Goal: Task Accomplishment & Management: Manage account settings

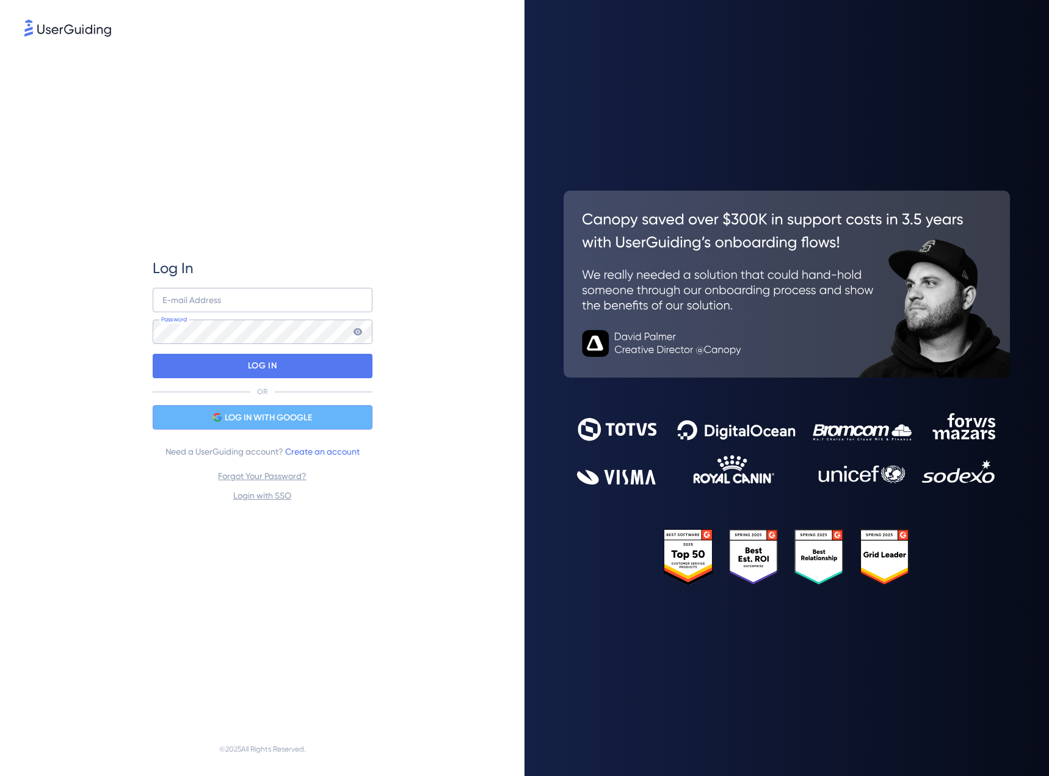
click at [272, 418] on span "LOG IN WITH GOOGLE" at bounding box center [268, 417] width 87 height 15
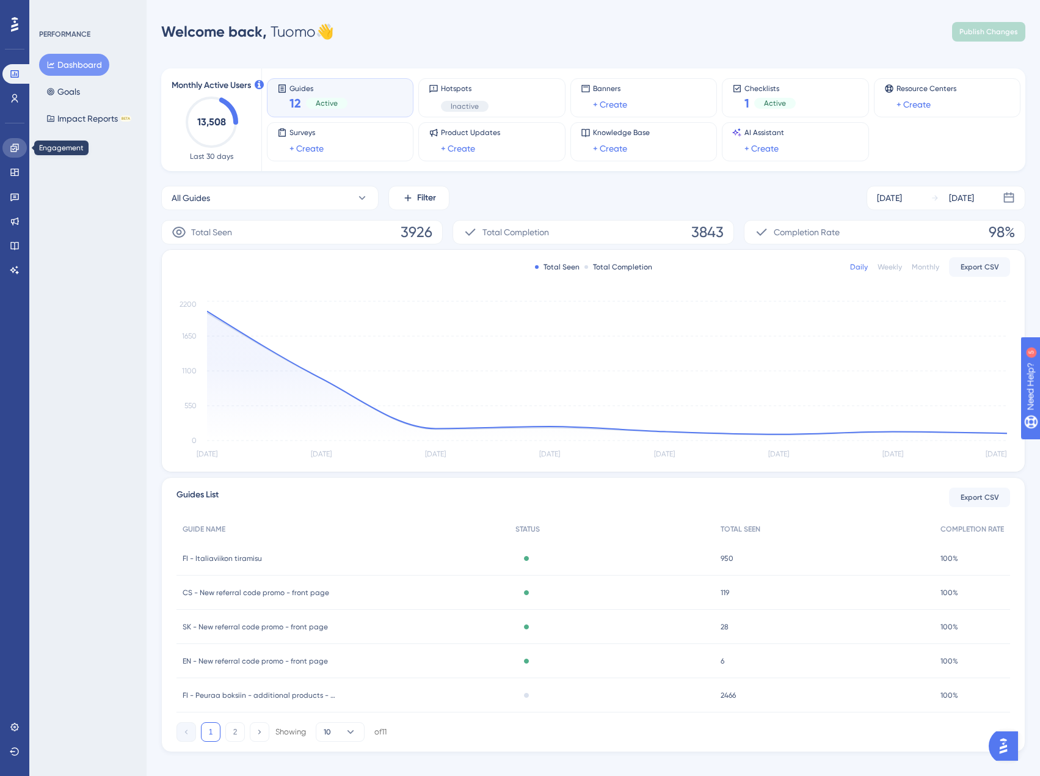
click at [12, 146] on icon at bounding box center [14, 148] width 8 height 8
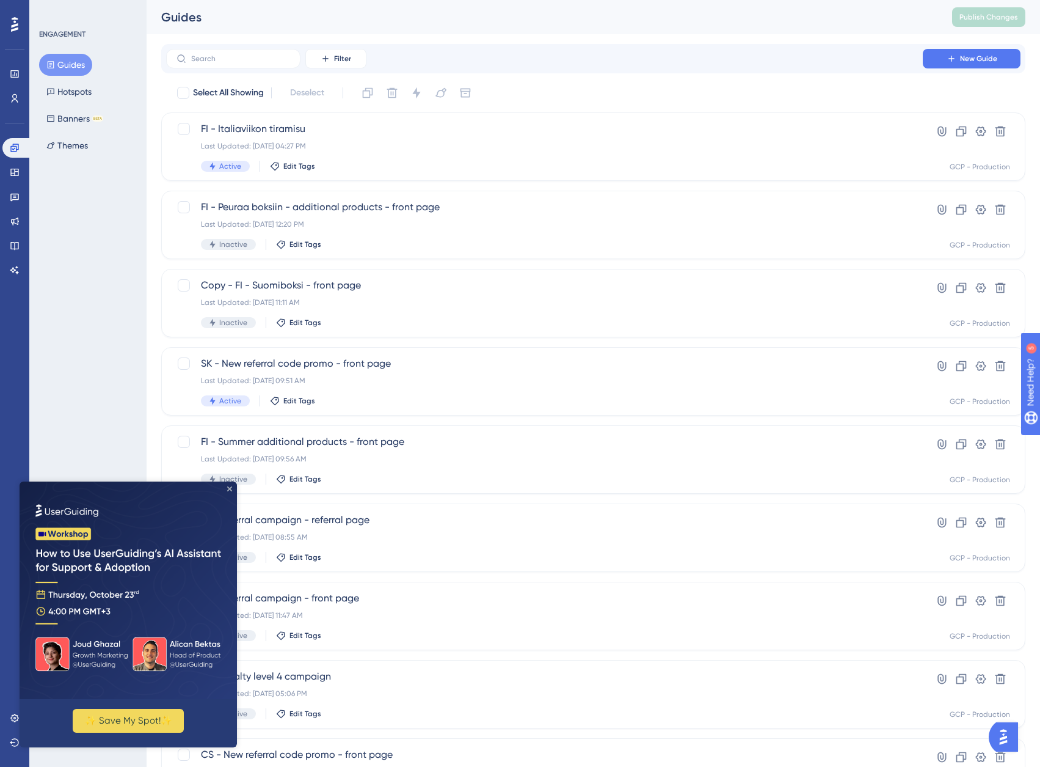
click at [228, 487] on icon "Close Preview" at bounding box center [229, 488] width 5 height 5
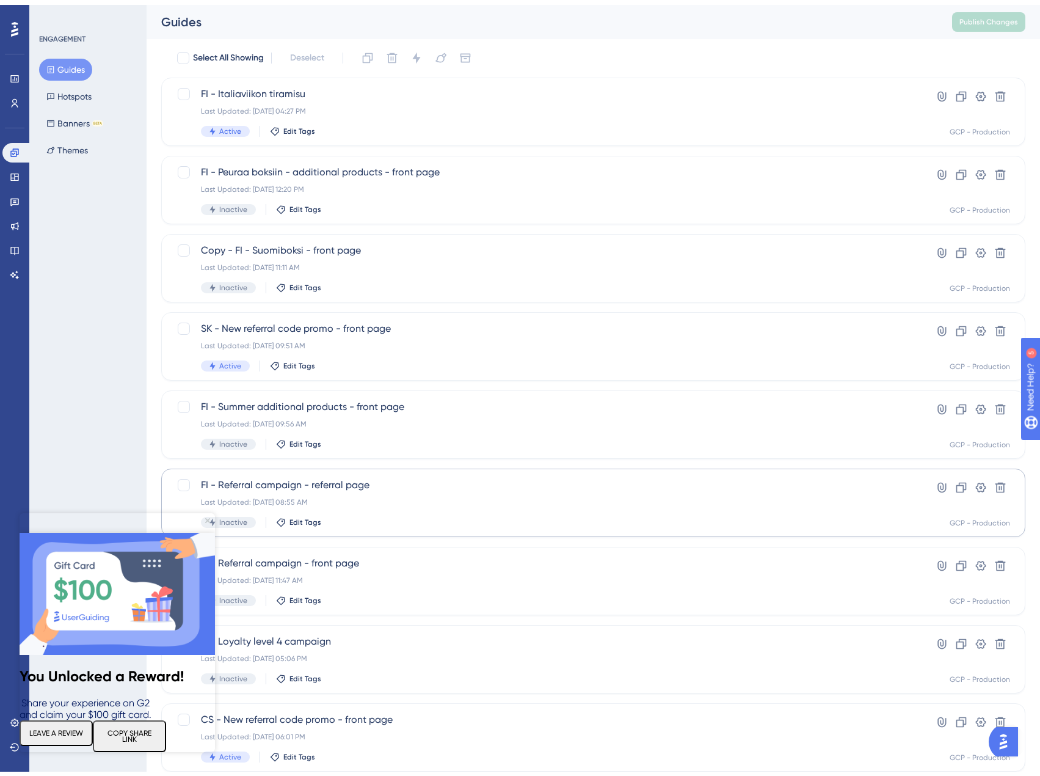
scroll to position [61, 0]
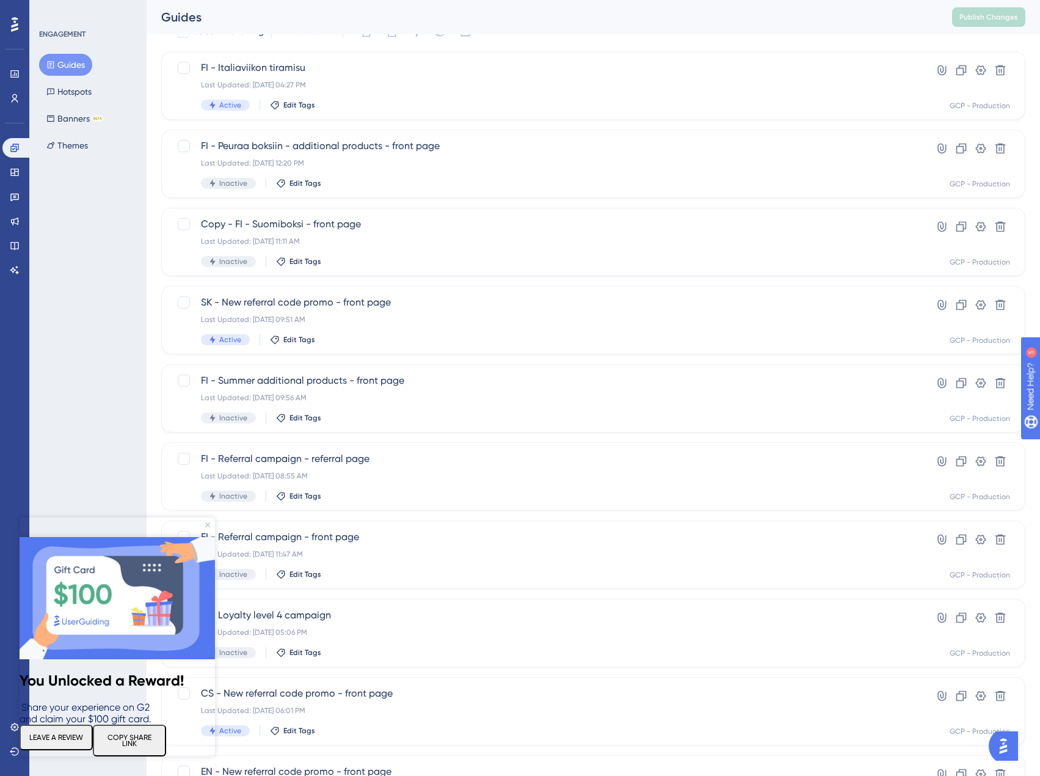
click at [209, 537] on img at bounding box center [117, 598] width 195 height 122
click at [206, 537] on img at bounding box center [117, 598] width 195 height 122
click at [208, 523] on icon "Close Preview" at bounding box center [207, 524] width 5 height 5
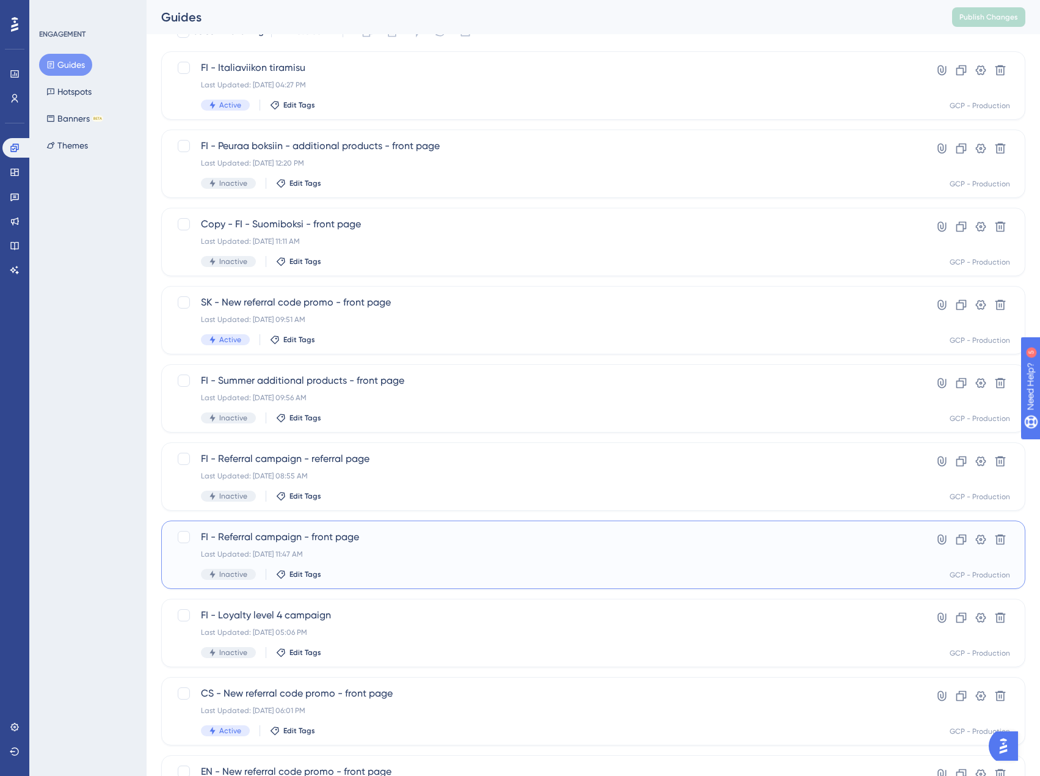
click at [627, 556] on div "Last Updated: Jun 05 2025, 11:47 AM" at bounding box center [544, 554] width 687 height 10
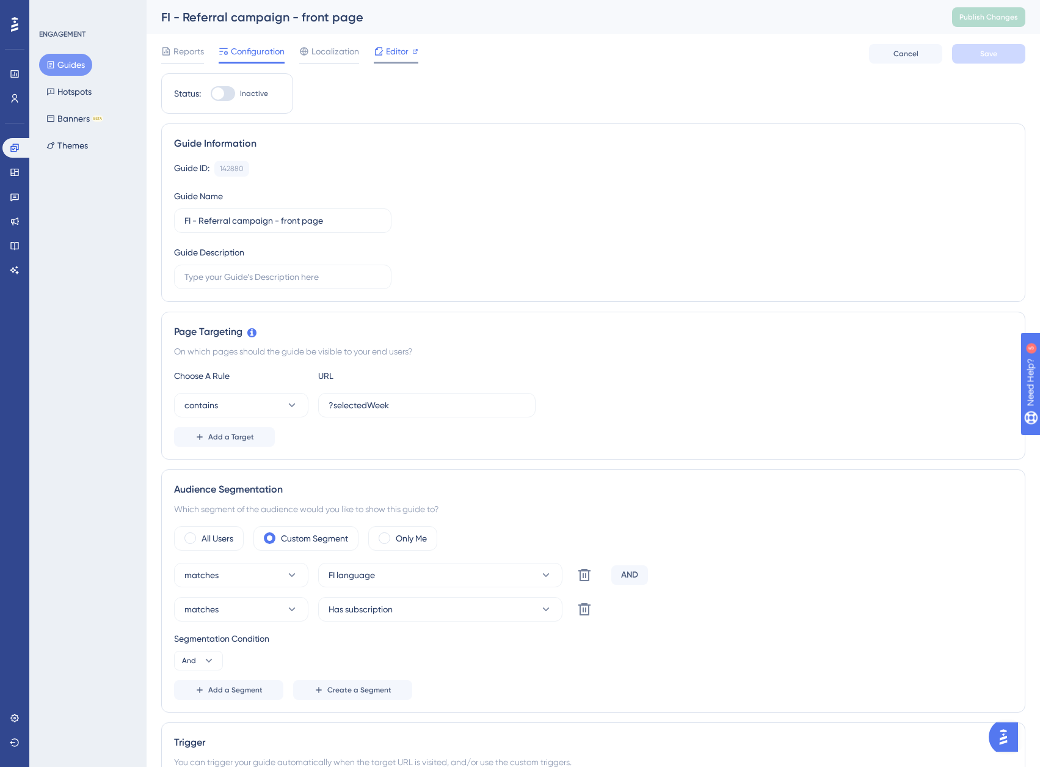
click at [399, 49] on span "Editor" at bounding box center [397, 51] width 23 height 15
click at [67, 64] on button "Guides" at bounding box center [65, 65] width 53 height 22
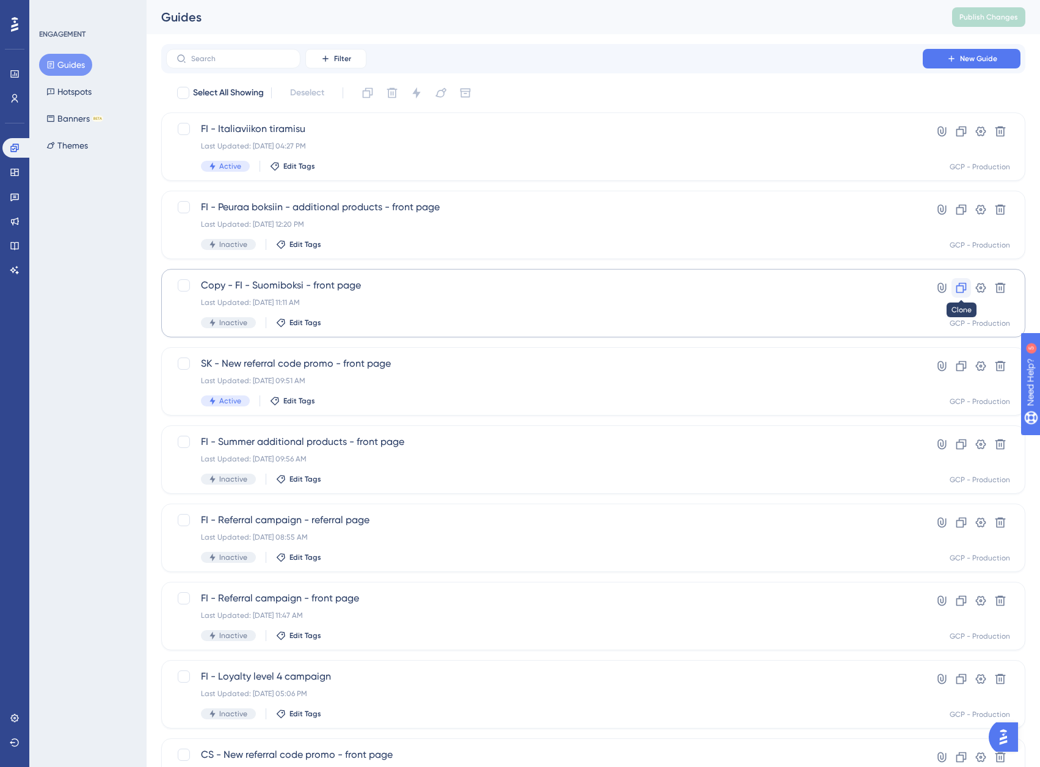
click at [960, 288] on icon at bounding box center [961, 288] width 12 height 12
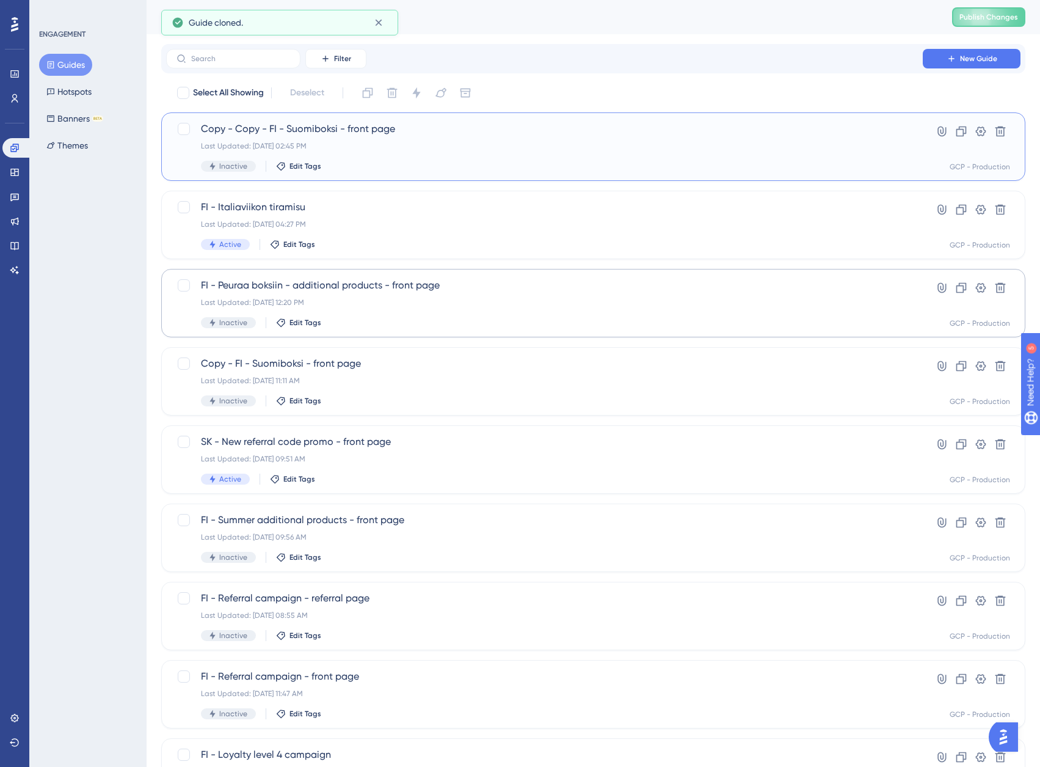
click at [504, 132] on span "Copy - Copy - FI - Suomiboksi - front page" at bounding box center [544, 129] width 687 height 15
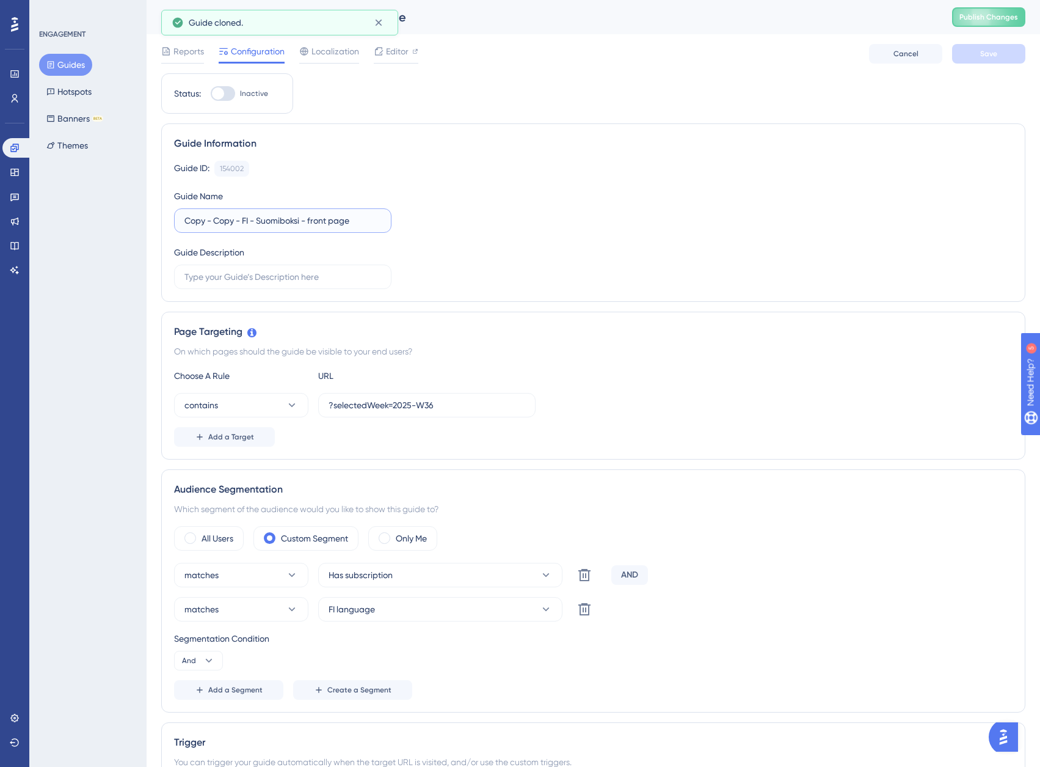
click at [350, 223] on input "Copy - Copy - FI - Suomiboksi - front page" at bounding box center [282, 220] width 197 height 13
click at [240, 221] on input "Copy - Copy - FI - Suomiboksi - front page" at bounding box center [282, 220] width 197 height 13
drag, startPoint x: 243, startPoint y: 221, endPoint x: 185, endPoint y: 223, distance: 58.1
click at [185, 223] on input "Copy - Copy - FI - Suomiboksi - front page" at bounding box center [282, 220] width 197 height 13
click at [244, 221] on input "FI - Suomiboksi - front page" at bounding box center [282, 220] width 197 height 13
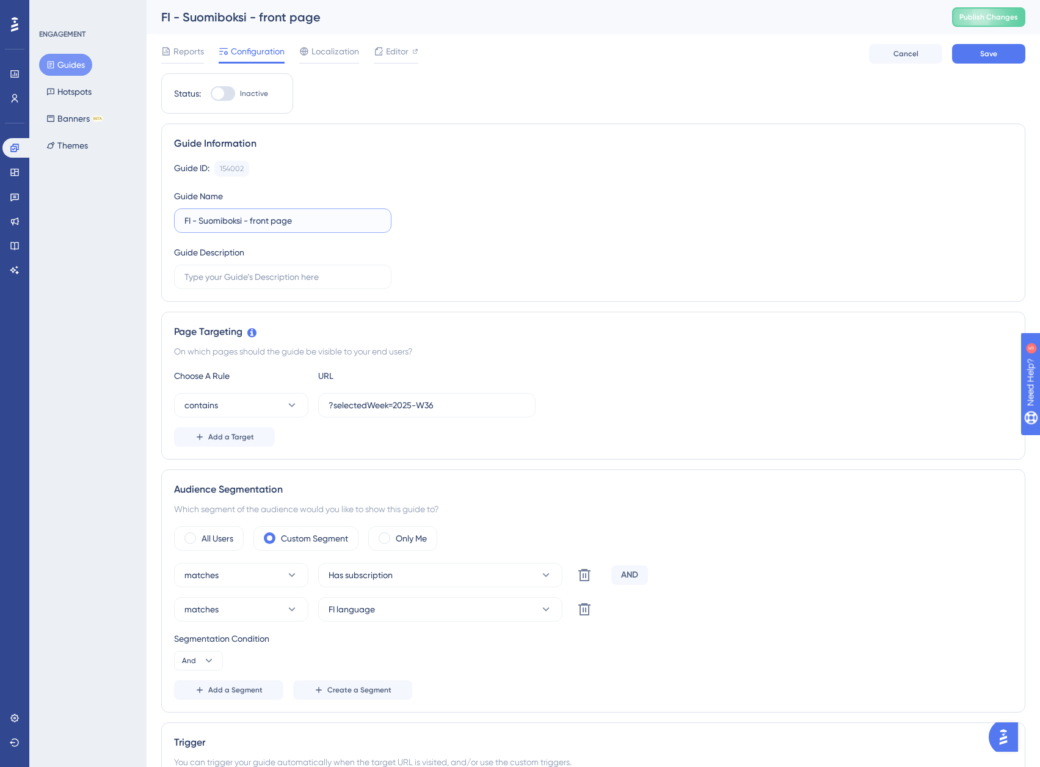
drag, startPoint x: 246, startPoint y: 221, endPoint x: 199, endPoint y: 221, distance: 47.0
click at [199, 221] on input "FI - Suomiboksi - front page" at bounding box center [282, 220] width 197 height 13
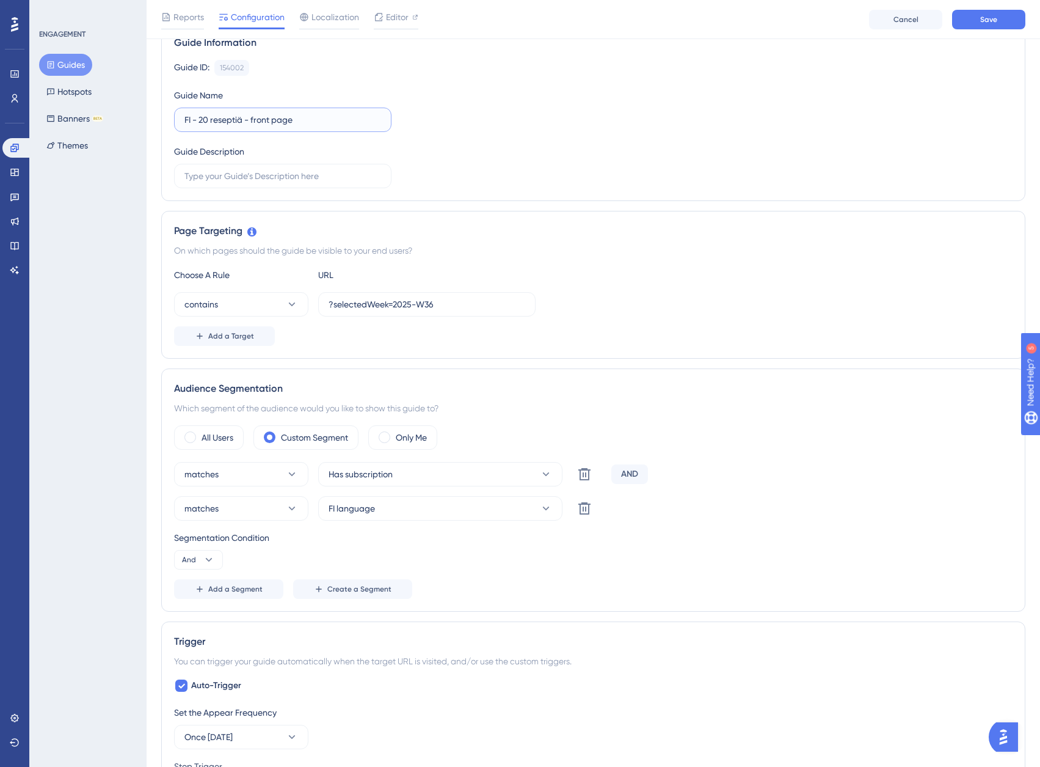
scroll to position [122, 0]
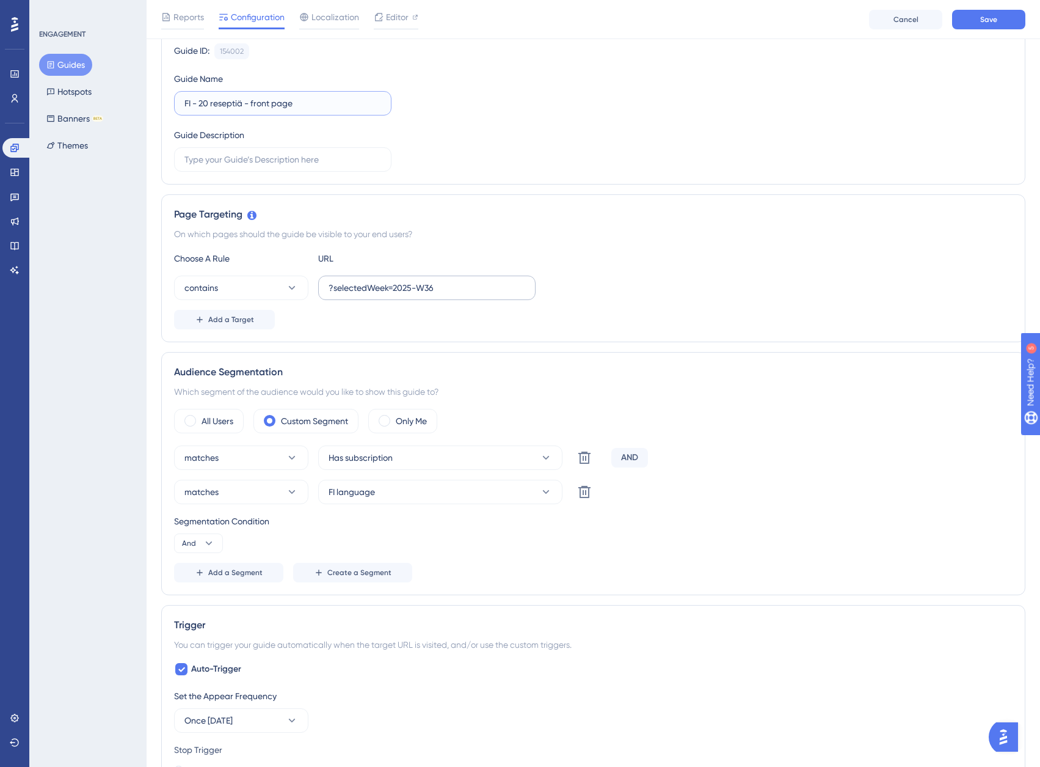
type input "FI - 20 reseptiä - front page"
drag, startPoint x: 437, startPoint y: 289, endPoint x: 390, endPoint y: 290, distance: 47.7
click at [390, 290] on input "?selectedWeek=2025-W36" at bounding box center [427, 287] width 197 height 13
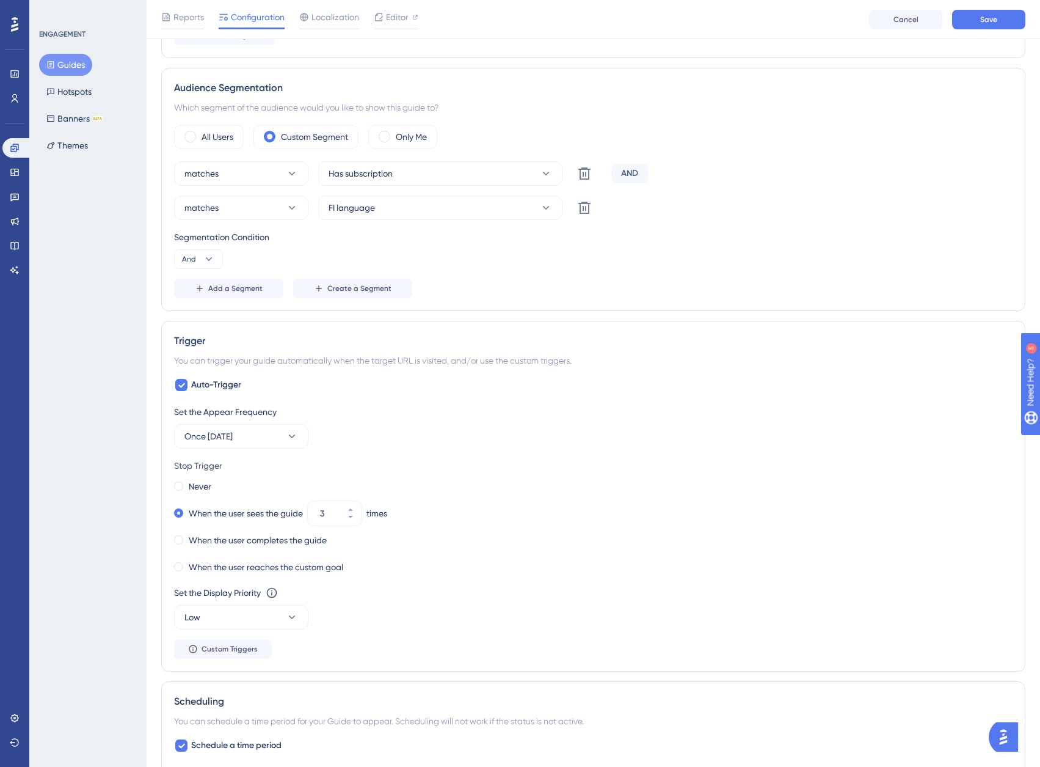
scroll to position [428, 0]
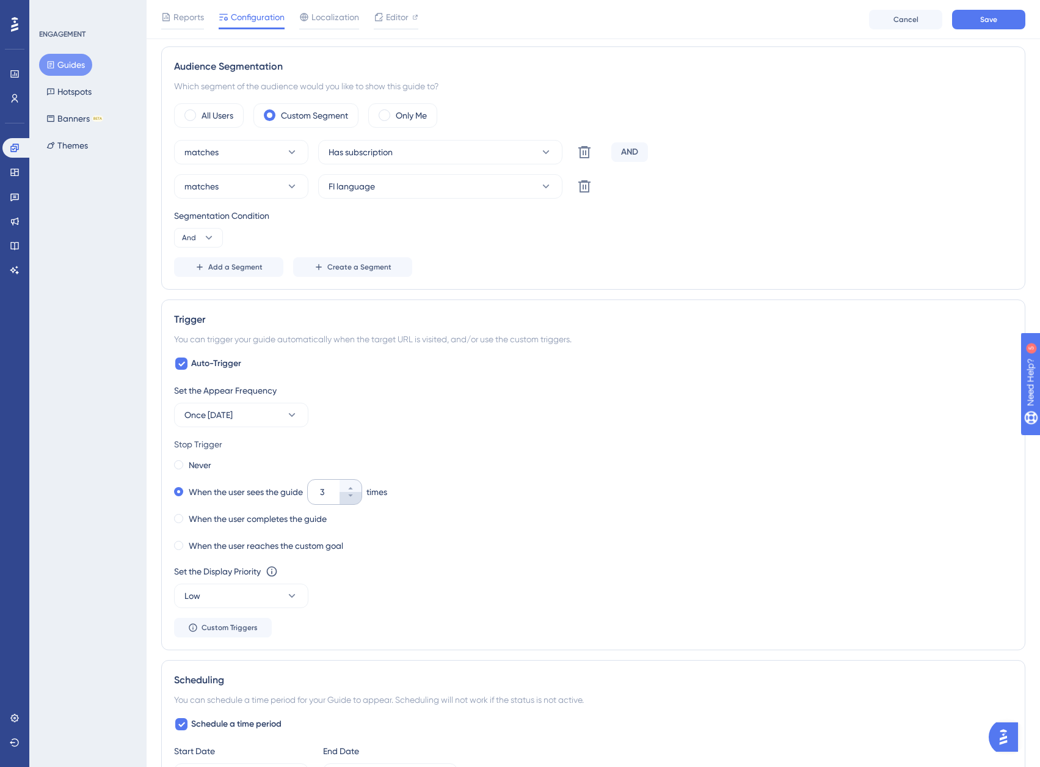
type input "?selectedWeek"
click at [354, 495] on icon at bounding box center [350, 495] width 7 height 7
type input "1"
click at [299, 416] on button "Once in 7 days" at bounding box center [241, 415] width 134 height 24
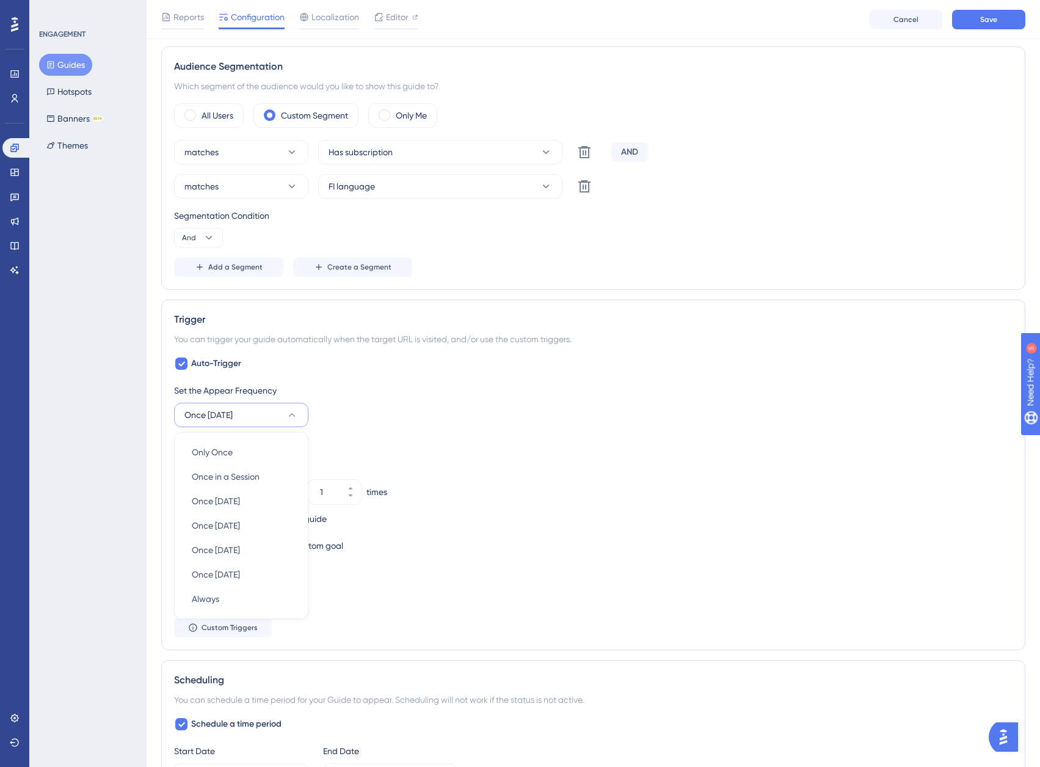
scroll to position [570, 0]
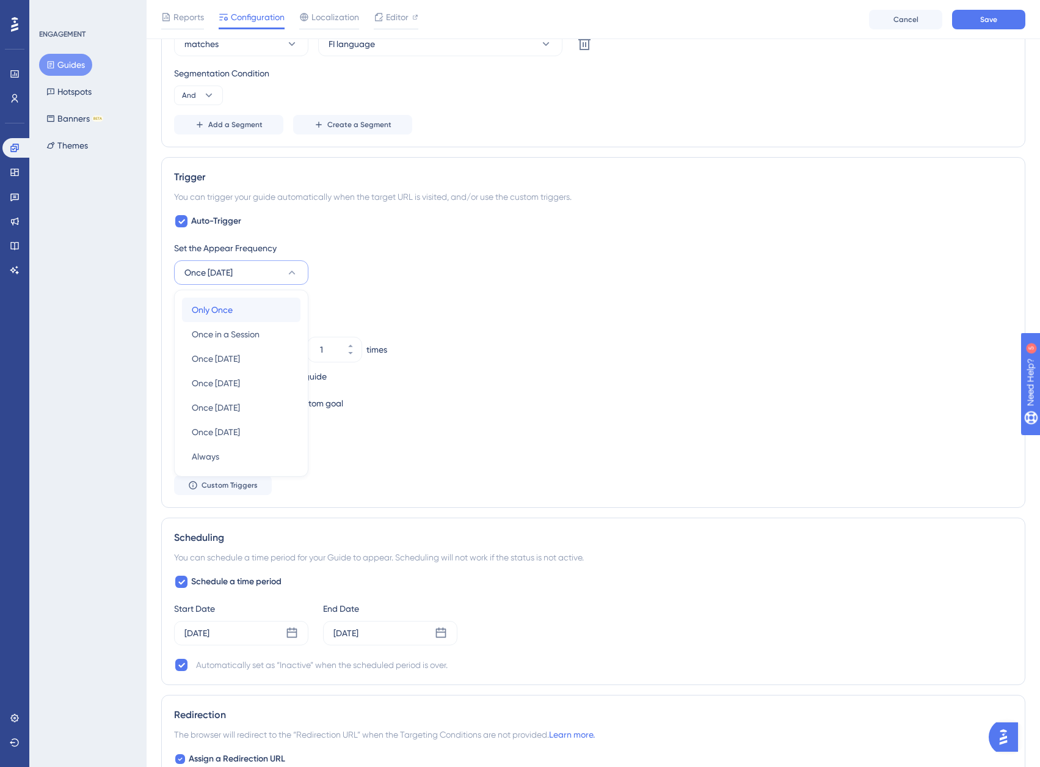
click at [263, 315] on div "Only Once Only Once" at bounding box center [241, 309] width 99 height 24
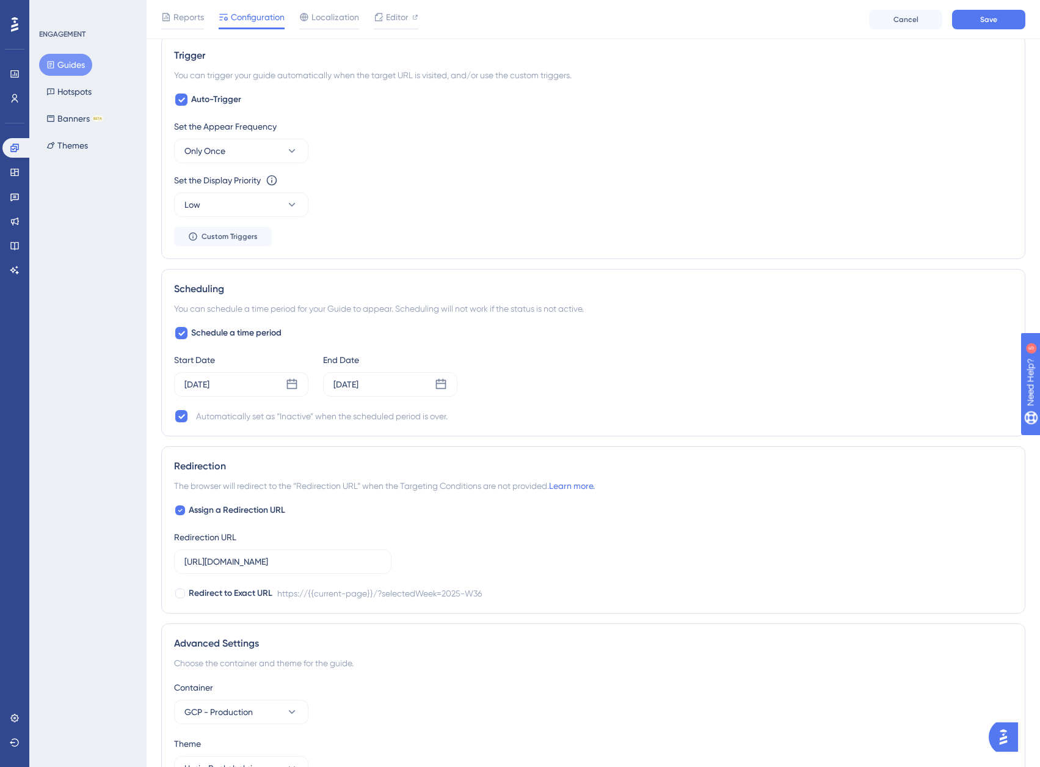
scroll to position [692, 0]
click at [290, 383] on icon at bounding box center [292, 383] width 10 height 10
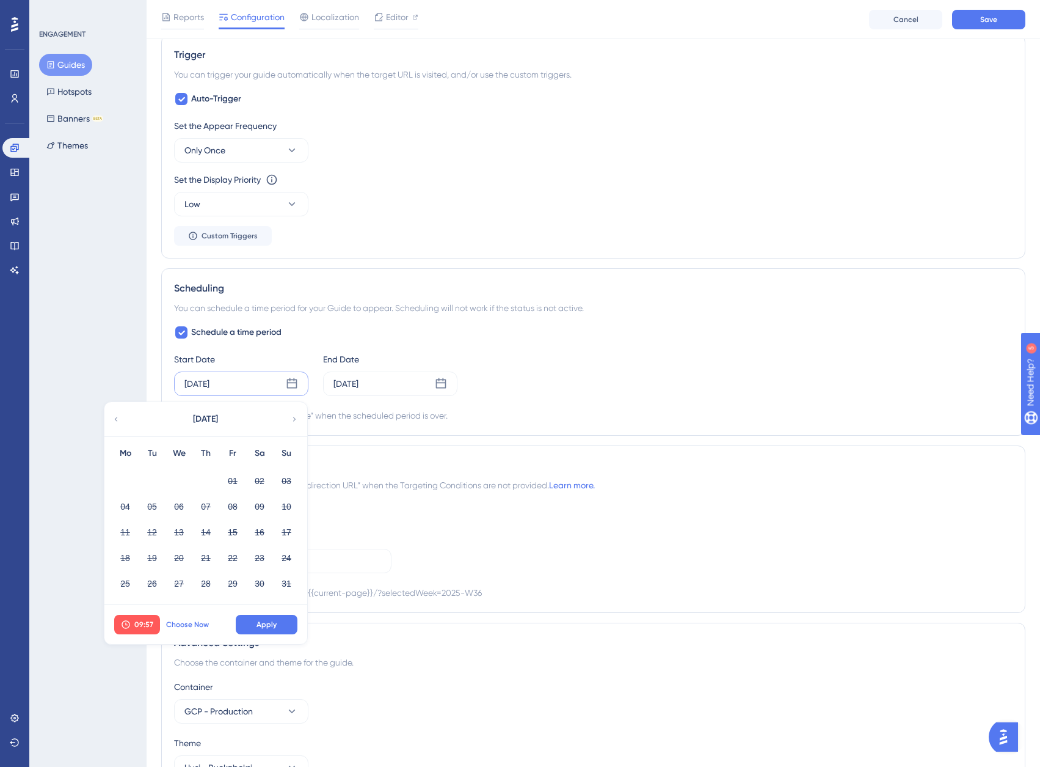
click at [194, 622] on span "Choose Now" at bounding box center [187, 624] width 43 height 10
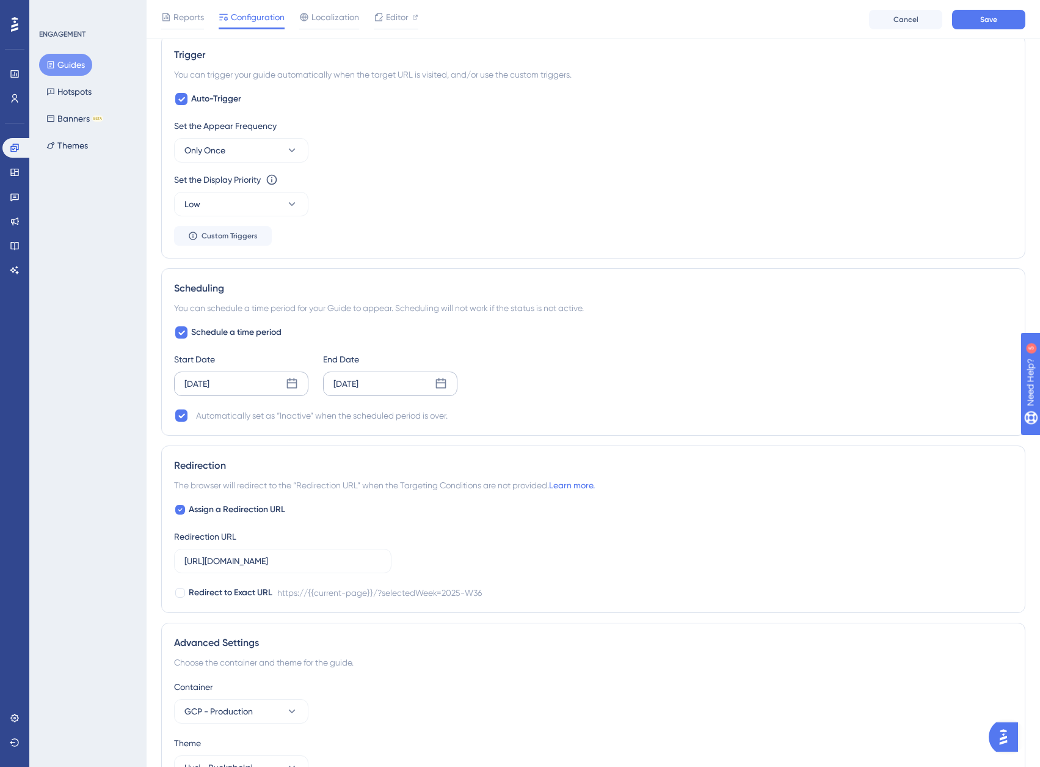
click at [439, 389] on div "Aug 27 2025" at bounding box center [390, 383] width 134 height 24
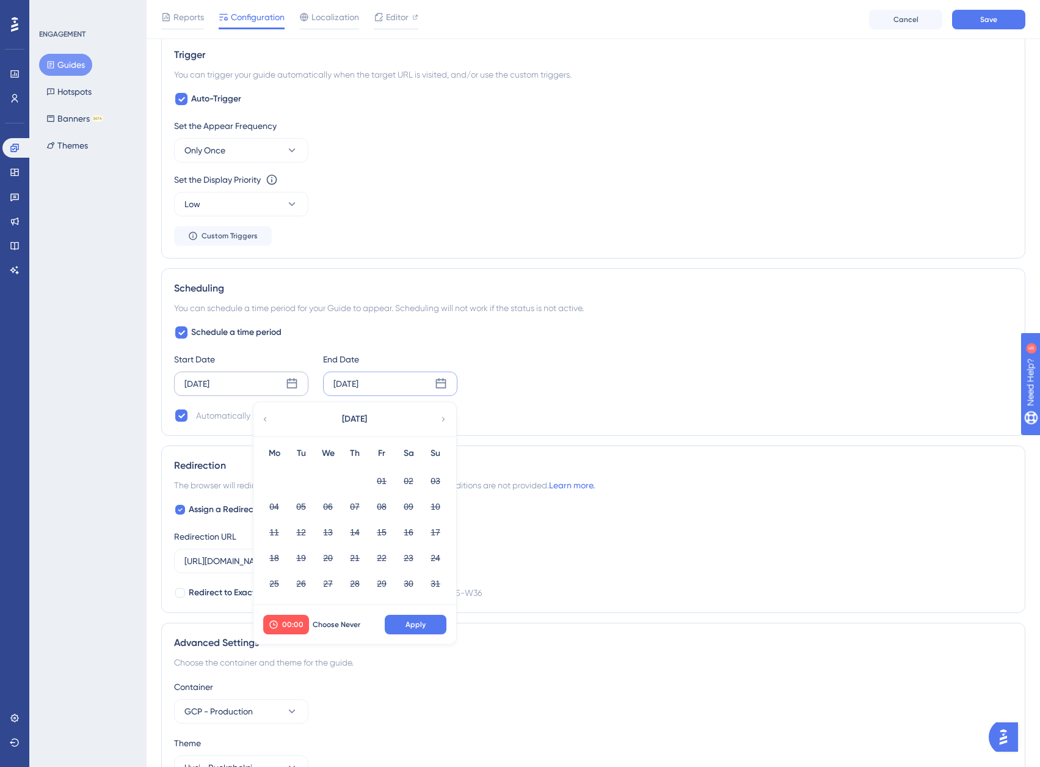
click at [443, 421] on icon at bounding box center [443, 419] width 9 height 11
click at [378, 591] on button "31" at bounding box center [381, 583] width 21 height 21
click at [414, 619] on span "Apply" at bounding box center [416, 624] width 20 height 10
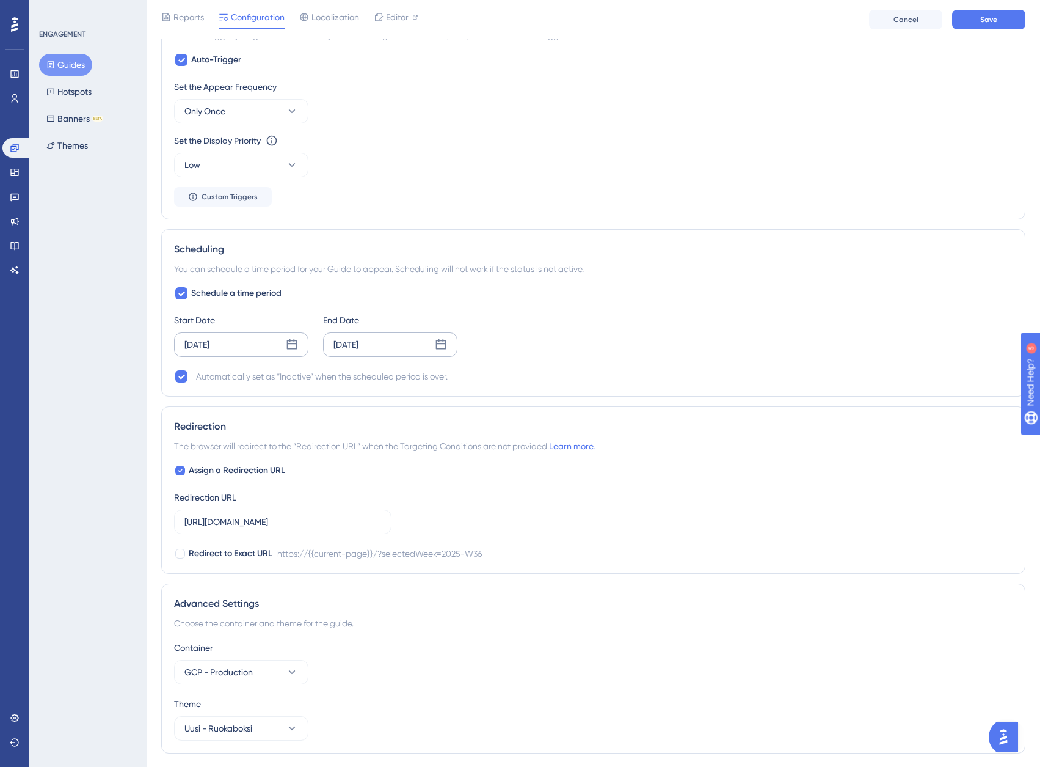
scroll to position [753, 0]
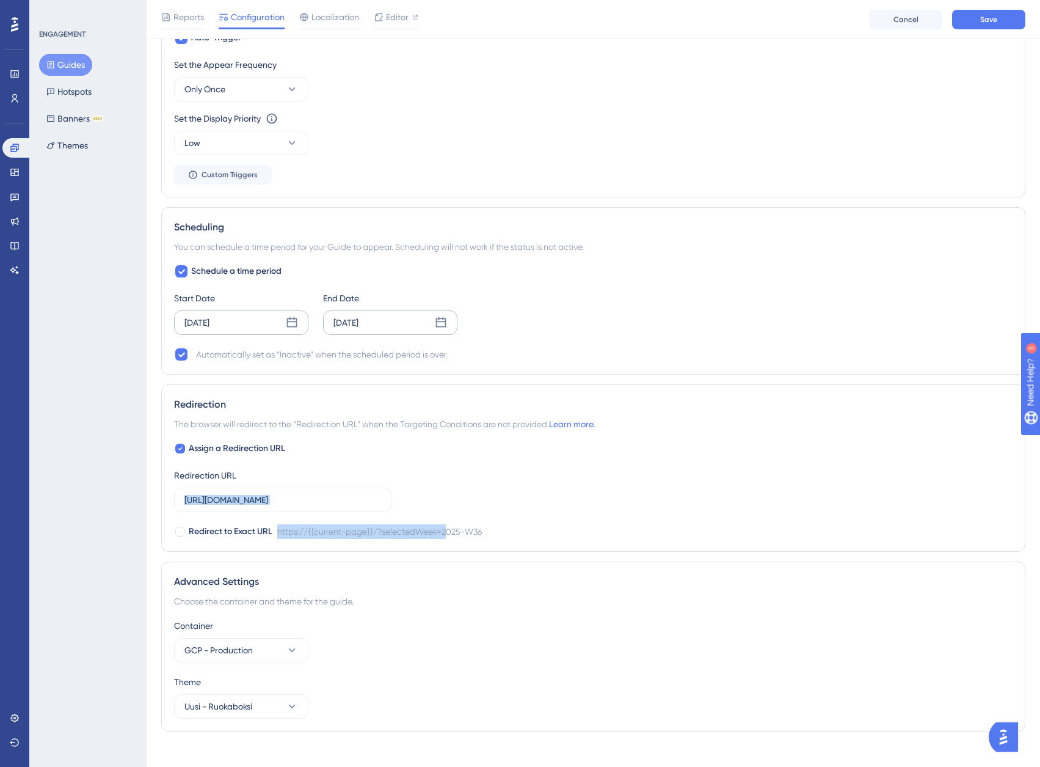
drag, startPoint x: 335, startPoint y: 506, endPoint x: 450, endPoint y: 514, distance: 115.1
click at [450, 514] on div "Assign a Redirection URL Redirection URL https://members.ruokaboksi.fi/?selecte…" at bounding box center [593, 490] width 839 height 98
click at [364, 497] on input "https://members.ruokaboksi.fi/?selectedWeek=2025-W36" at bounding box center [282, 499] width 197 height 13
drag, startPoint x: 356, startPoint y: 497, endPoint x: 407, endPoint y: 500, distance: 51.4
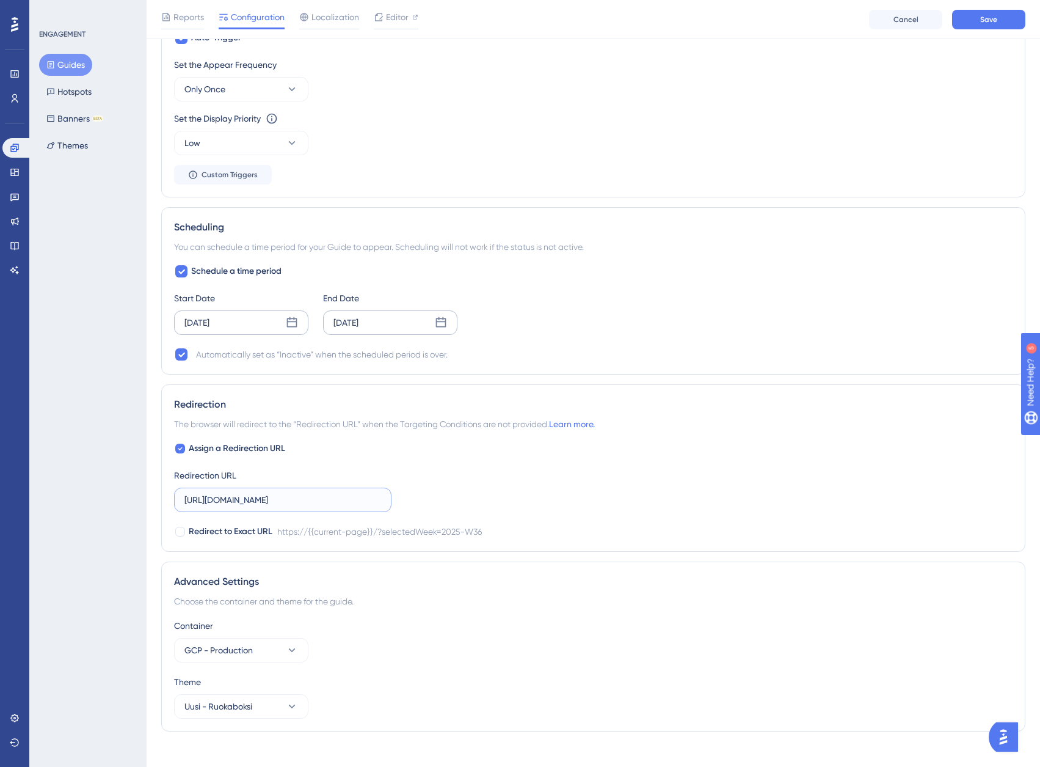
click at [407, 500] on div "Assign a Redirection URL Redirection URL https://members.ruokaboksi.fi/?selecte…" at bounding box center [593, 490] width 839 height 98
click at [367, 497] on input "https://members.ruokaboksi.fi/?selectedWeek=2025-W36" at bounding box center [282, 499] width 197 height 13
drag, startPoint x: 338, startPoint y: 502, endPoint x: 461, endPoint y: 504, distance: 122.8
click at [459, 504] on div "Assign a Redirection URL Redirection URL https://members.ruokaboksi.fi/?selecte…" at bounding box center [593, 490] width 839 height 98
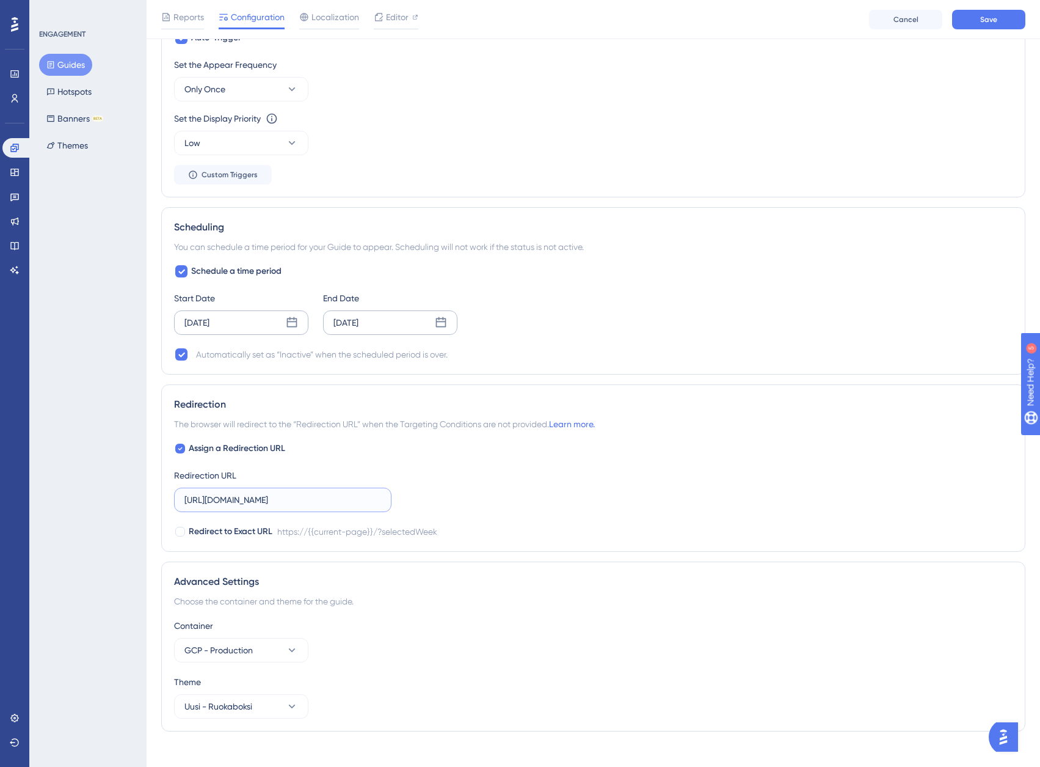
type input "https://members.ruokaboksi.fi/?selectedWeek"
click at [583, 495] on div "Assign a Redirection URL Redirection URL https://members.ruokaboksi.fi/?selecte…" at bounding box center [593, 490] width 839 height 98
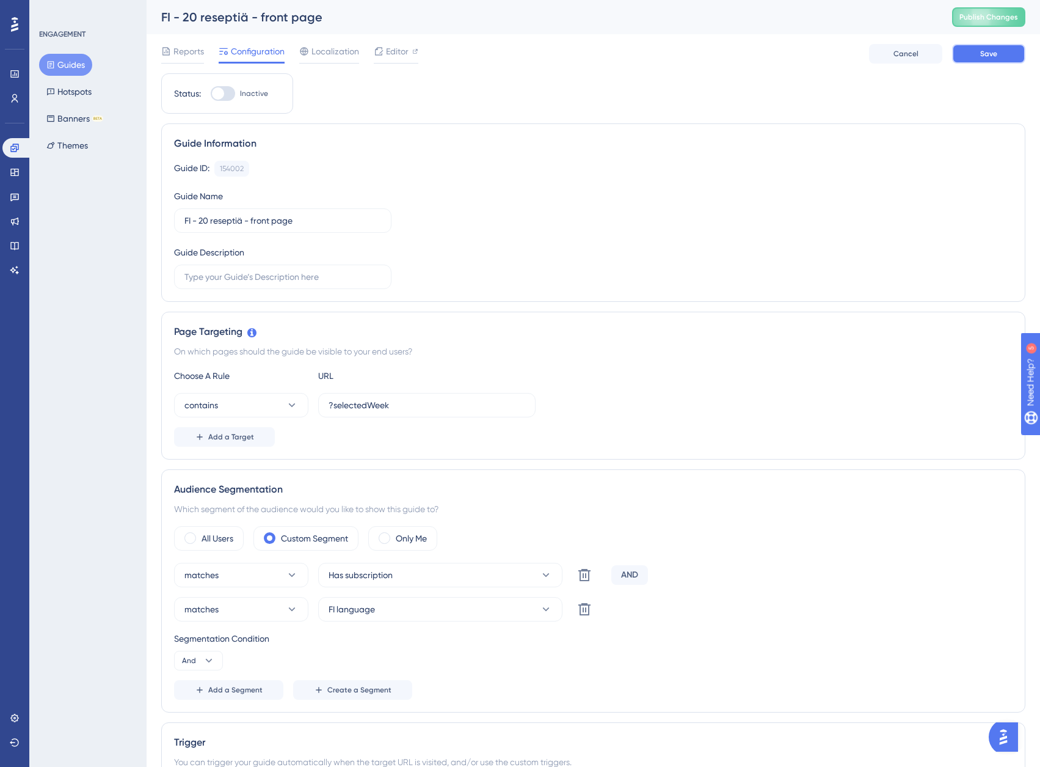
click at [994, 57] on span "Save" at bounding box center [988, 54] width 17 height 10
click at [417, 60] on div "Editor" at bounding box center [396, 54] width 45 height 20
click at [171, 54] on div "Reports" at bounding box center [182, 51] width 43 height 15
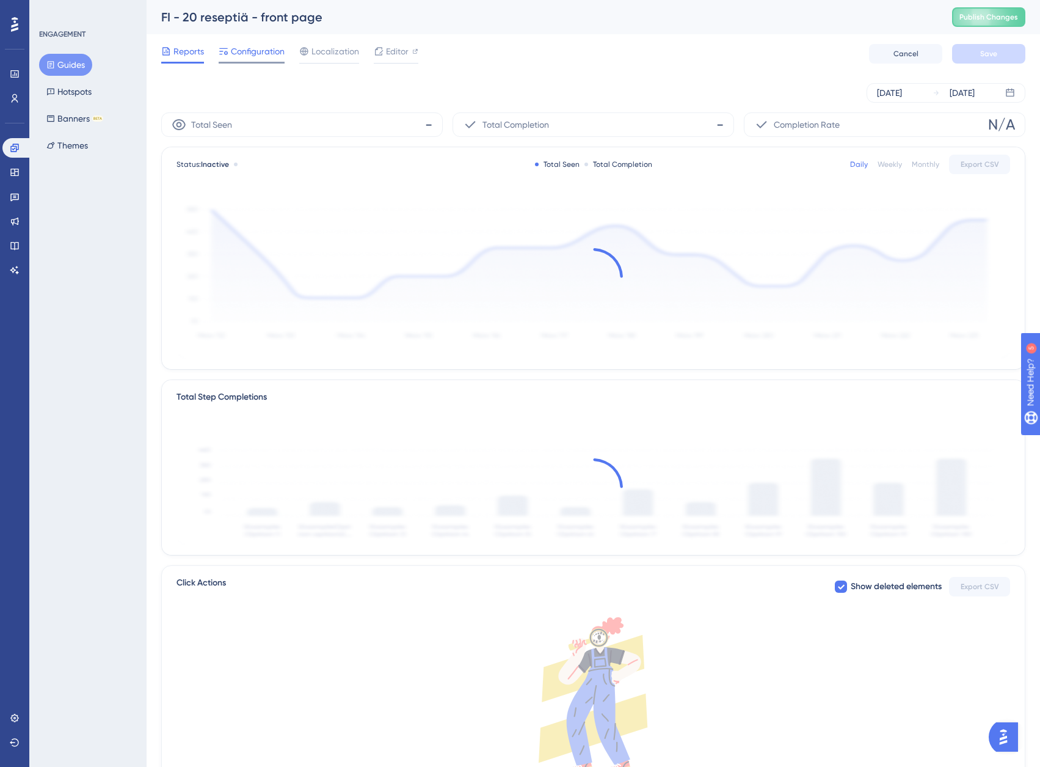
click at [243, 54] on span "Configuration" at bounding box center [258, 51] width 54 height 15
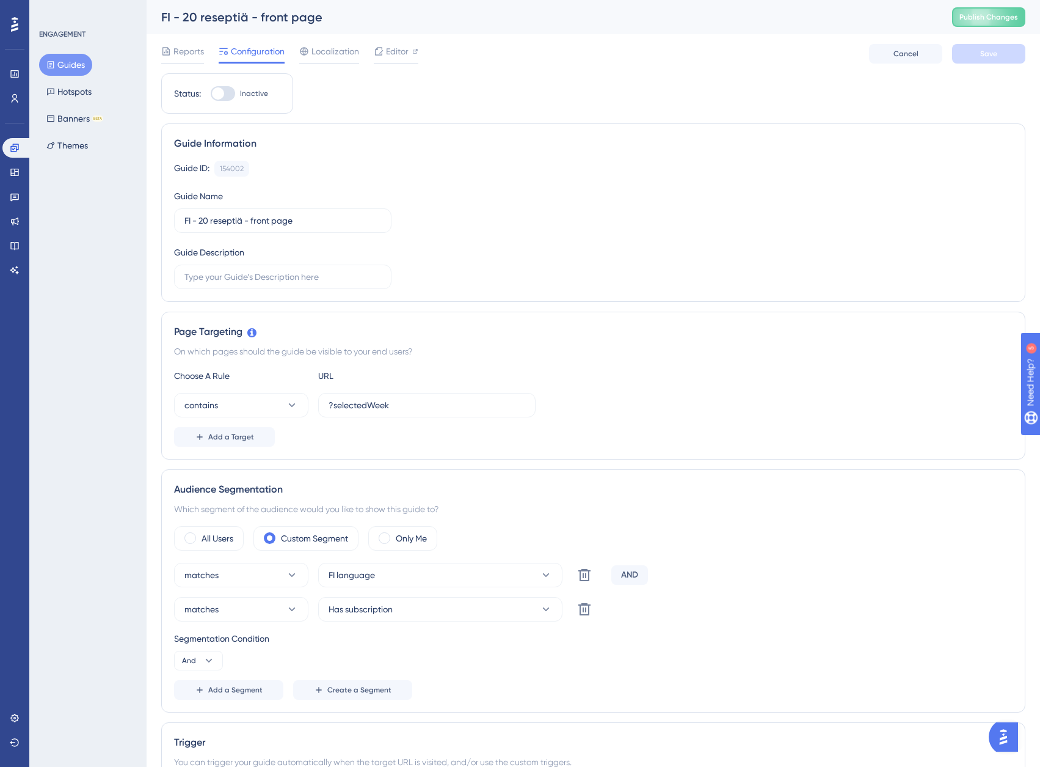
click at [224, 99] on div at bounding box center [223, 93] width 24 height 15
click at [211, 94] on input "Inactive" at bounding box center [210, 93] width 1 height 1
checkbox input "true"
click at [1008, 49] on button "Save" at bounding box center [988, 54] width 73 height 20
click at [188, 51] on span "Reports" at bounding box center [188, 51] width 31 height 15
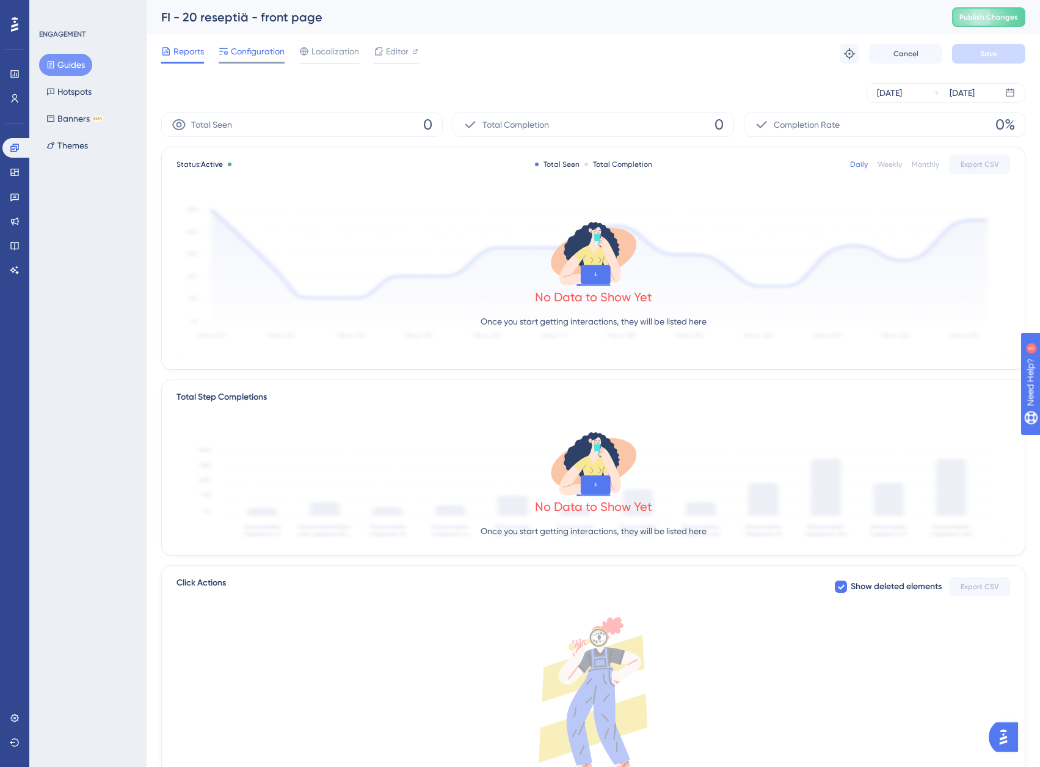
click at [269, 54] on span "Configuration" at bounding box center [258, 51] width 54 height 15
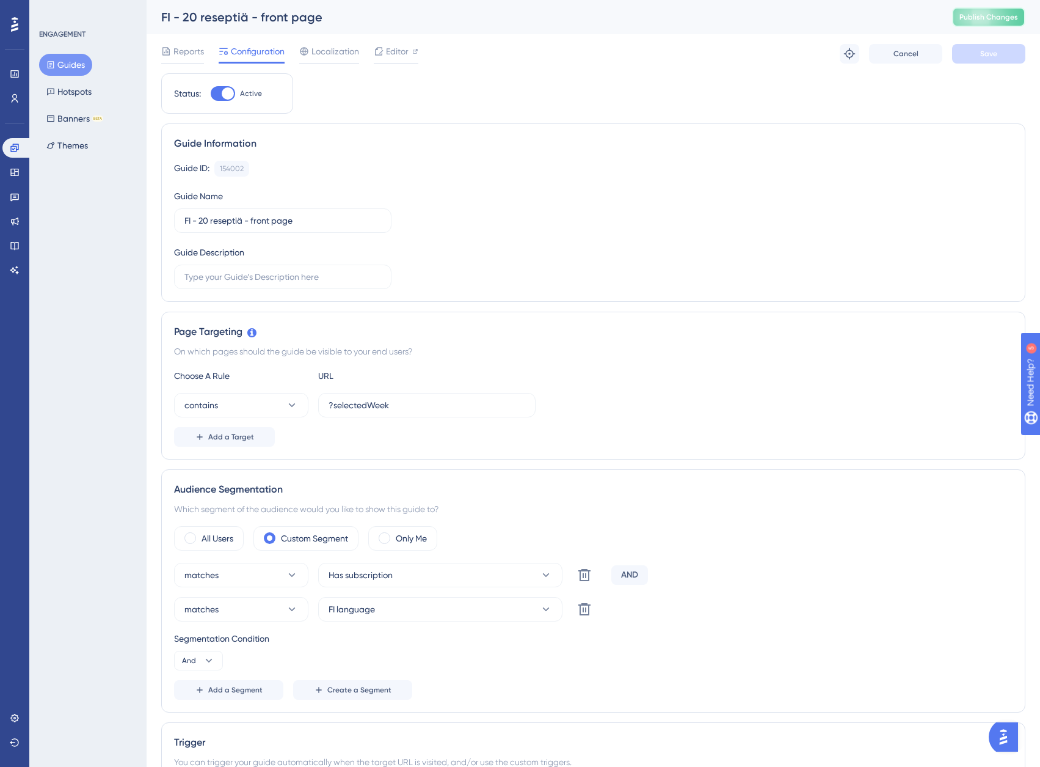
click at [981, 20] on span "Publish Changes" at bounding box center [989, 17] width 59 height 10
